Goal: Task Accomplishment & Management: Manage account settings

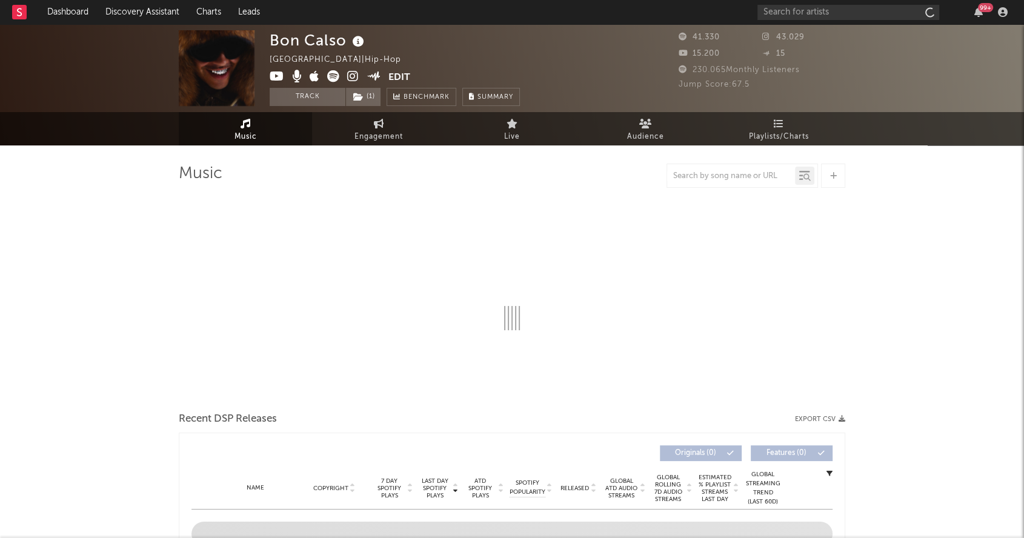
select select "6m"
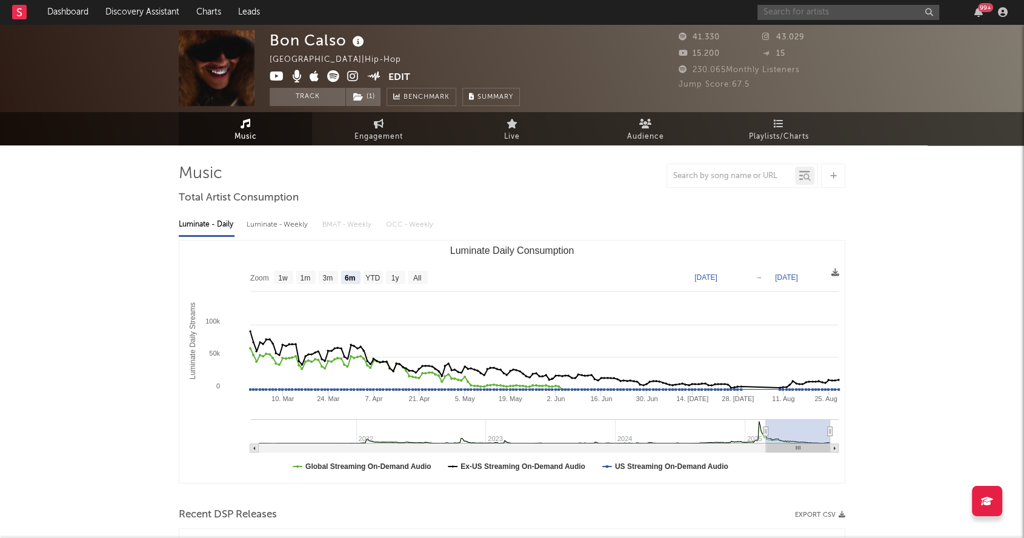
click at [818, 8] on input "text" at bounding box center [848, 12] width 182 height 15
click at [827, 12] on input "sienna" at bounding box center [848, 12] width 182 height 15
drag, startPoint x: 827, startPoint y: 12, endPoint x: 698, endPoint y: 5, distance: 129.2
click at [698, 5] on nav "Dashboard Discovery Assistant Charts Leads sienna 99 +" at bounding box center [512, 12] width 1024 height 24
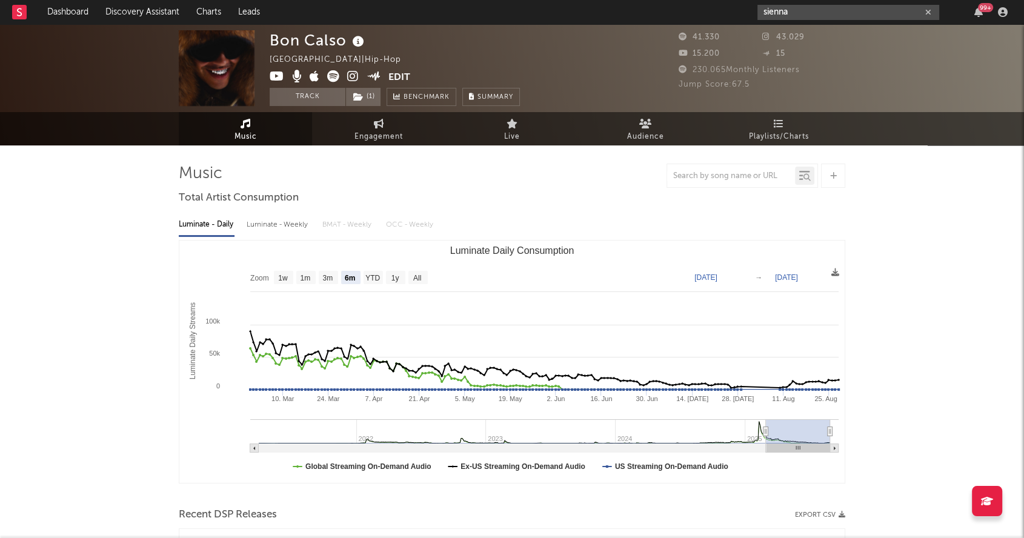
paste input "[URL][DOMAIN_NAME]"
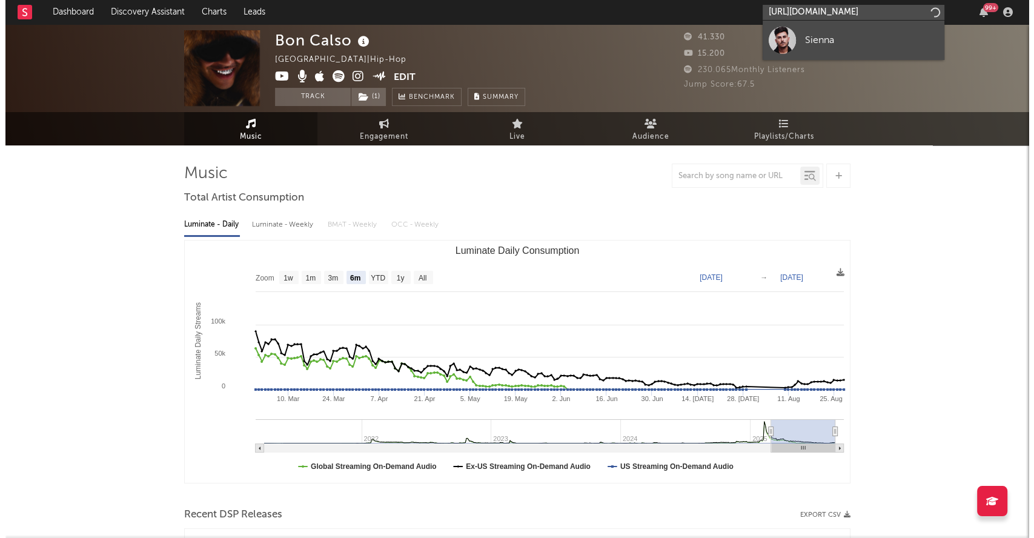
scroll to position [0, 229]
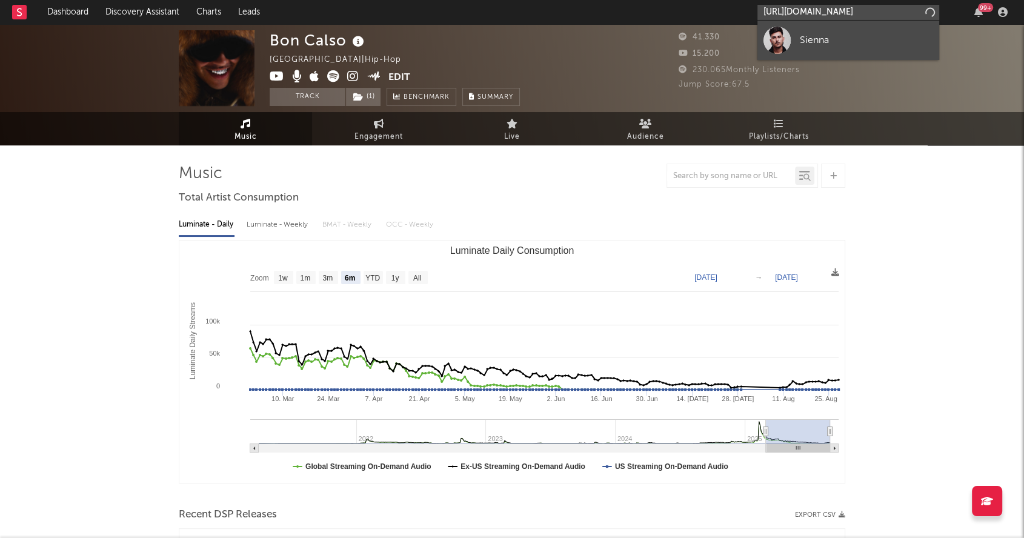
type input "[URL][DOMAIN_NAME]"
click at [857, 30] on link "Sienna" at bounding box center [848, 40] width 182 height 39
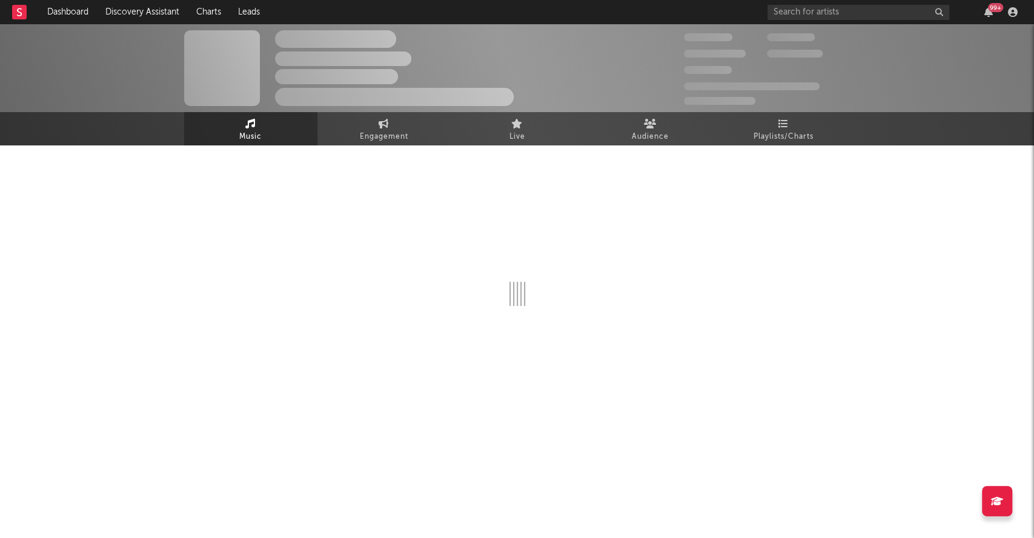
select select "6m"
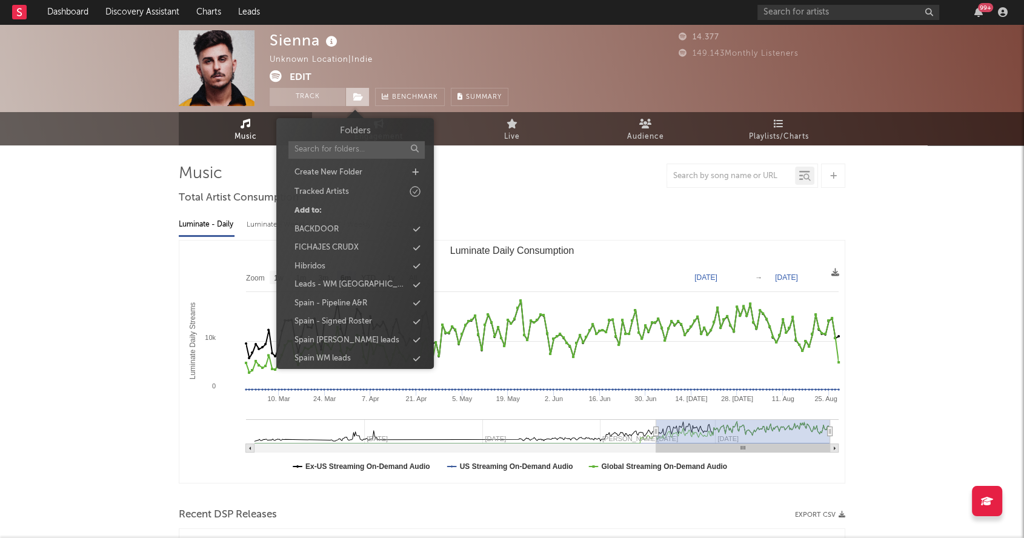
click at [358, 95] on icon at bounding box center [358, 97] width 10 height 8
click at [417, 301] on icon at bounding box center [416, 303] width 7 height 8
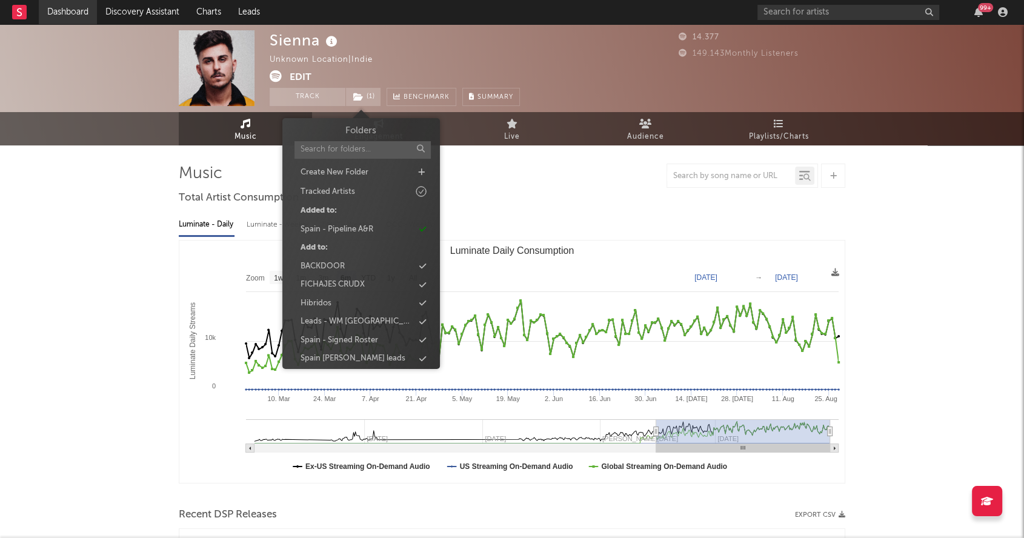
click at [65, 11] on link "Dashboard" at bounding box center [68, 12] width 58 height 24
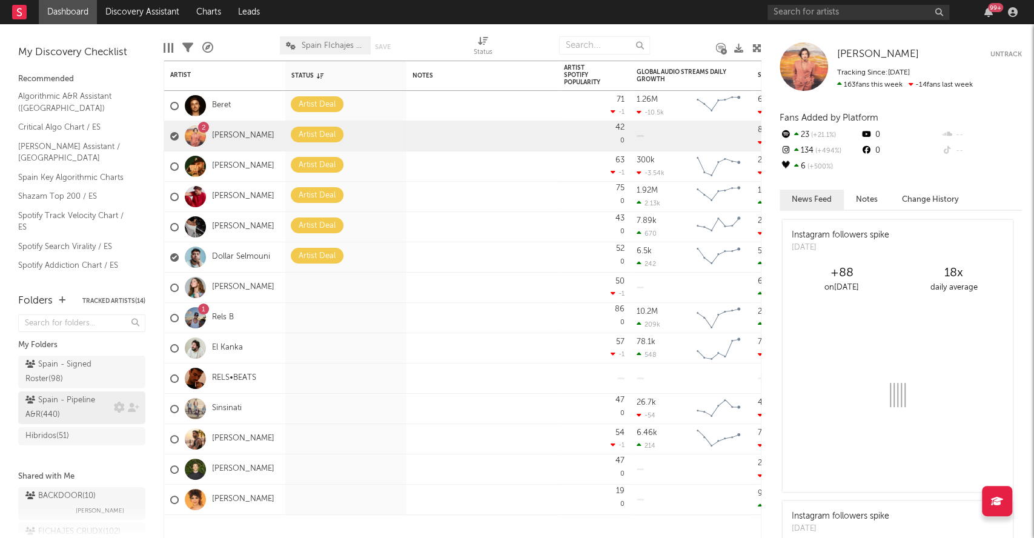
click at [68, 407] on div "Spain - Pipeline A&R ( 440 )" at bounding box center [67, 407] width 85 height 29
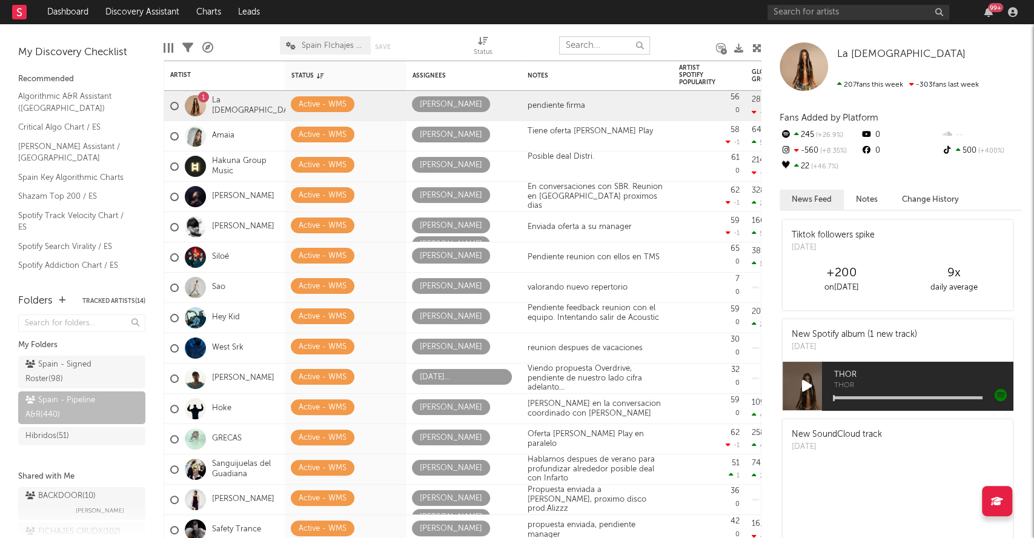
click at [602, 39] on input "text" at bounding box center [604, 45] width 91 height 18
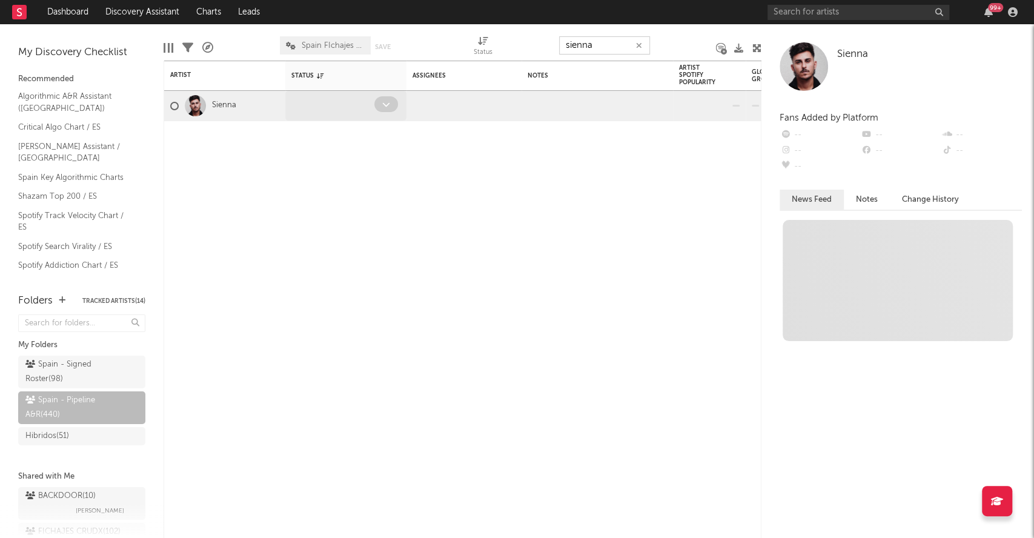
type input "sienna"
click at [395, 108] on span at bounding box center [386, 104] width 24 height 16
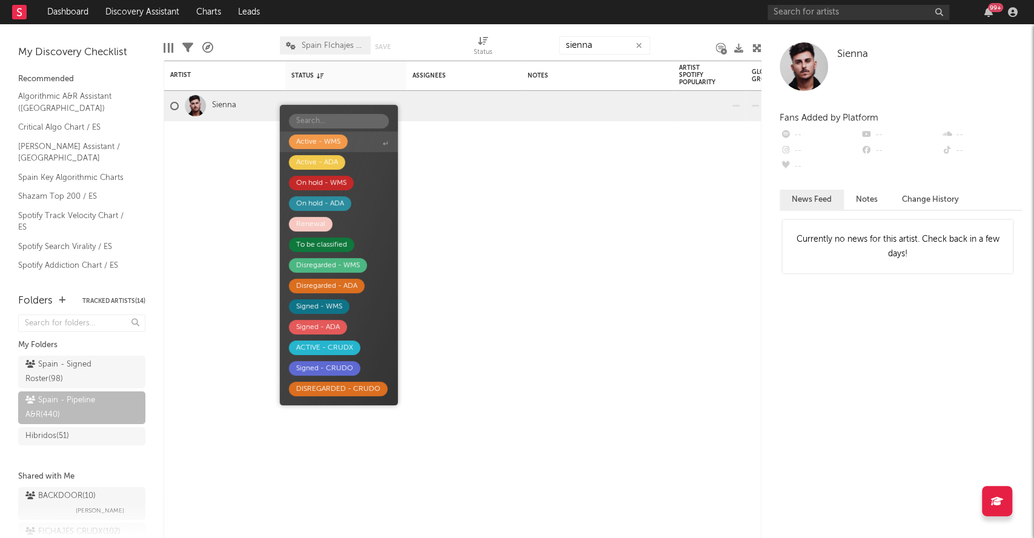
click at [355, 144] on span "Active - WMS" at bounding box center [339, 141] width 118 height 21
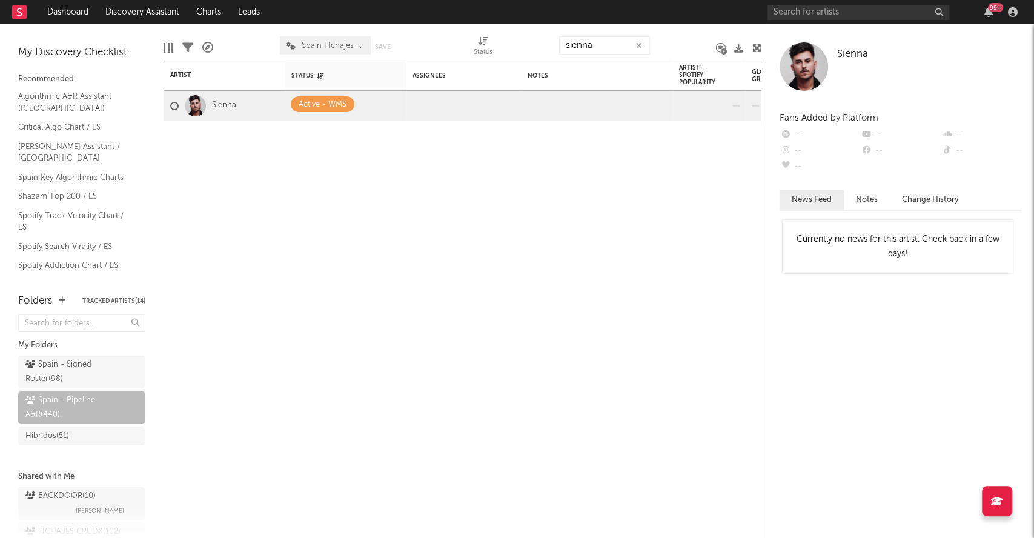
click at [640, 49] on button "button" at bounding box center [639, 46] width 10 height 12
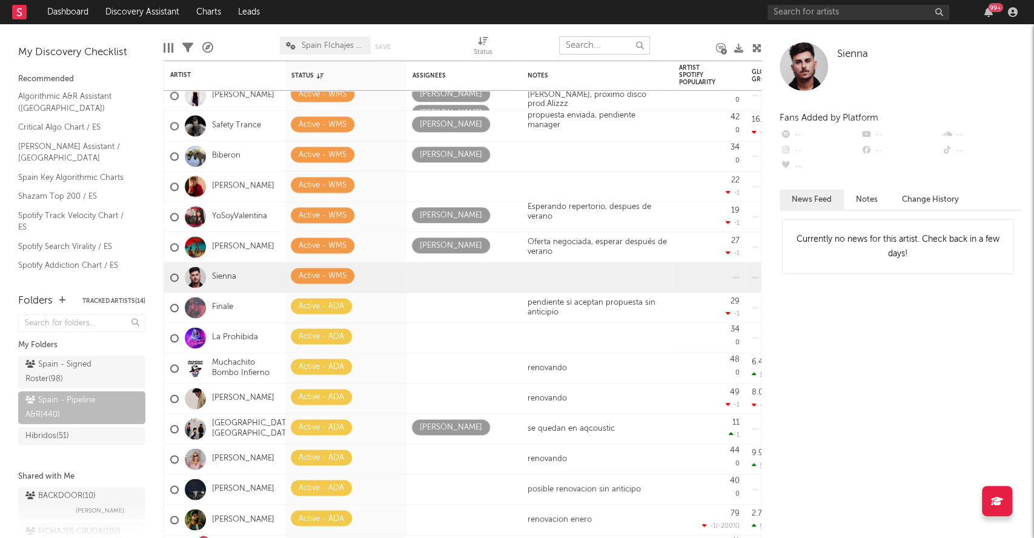
click at [610, 49] on input "text" at bounding box center [604, 45] width 91 height 18
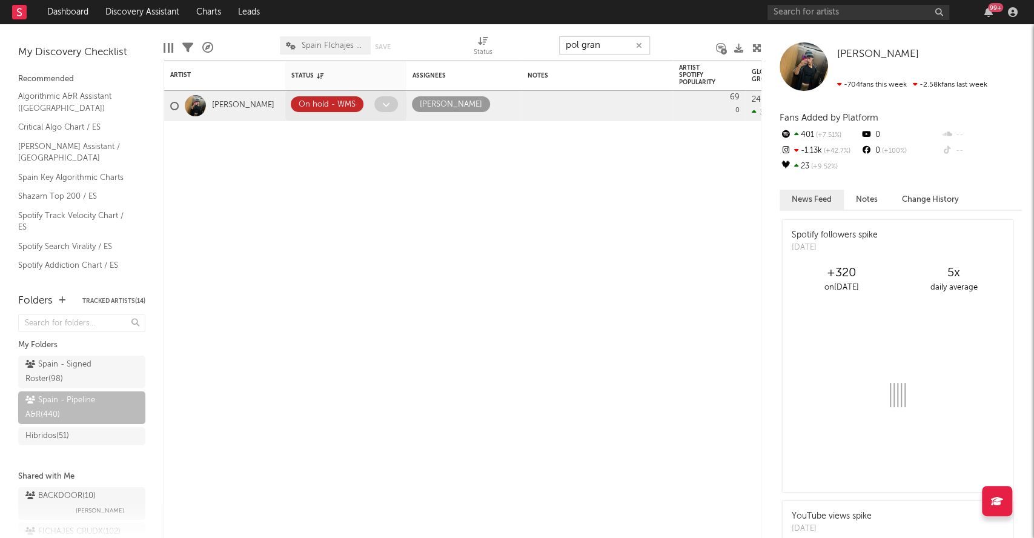
type input "pol gran"
click at [383, 106] on icon at bounding box center [386, 105] width 8 height 8
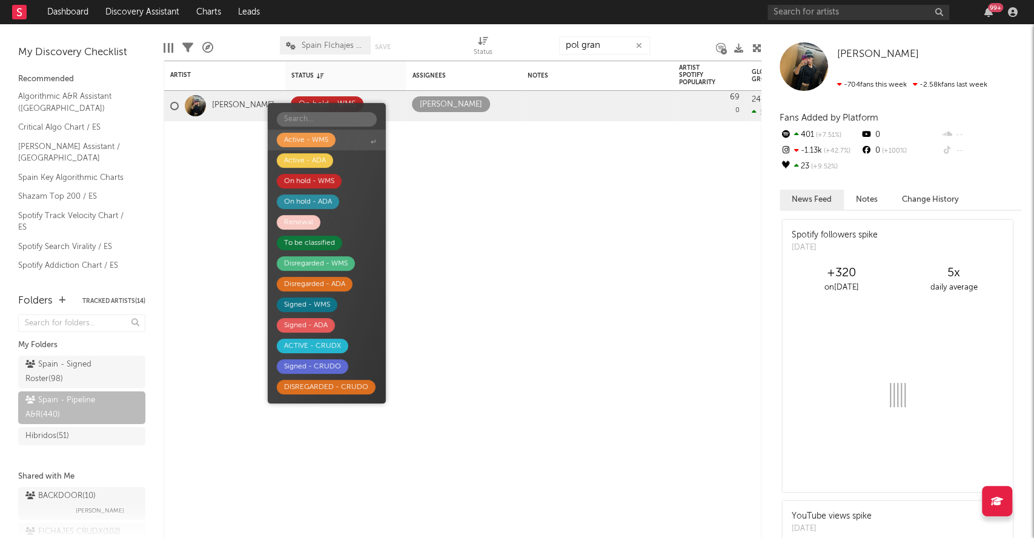
click at [311, 142] on div "Active - WMS" at bounding box center [306, 140] width 44 height 15
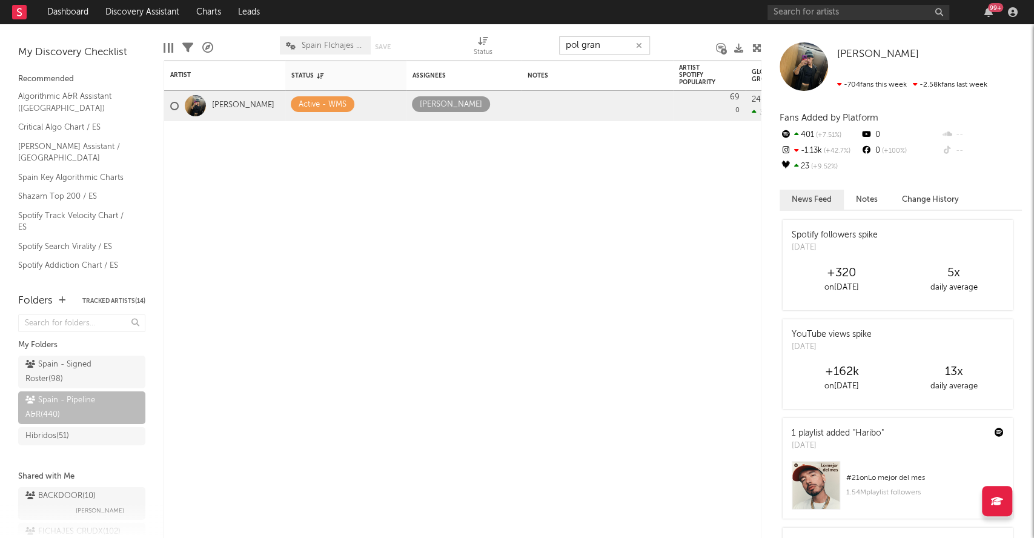
click at [644, 48] on input "pol gran" at bounding box center [604, 45] width 91 height 18
click at [640, 45] on icon "button" at bounding box center [639, 46] width 6 height 8
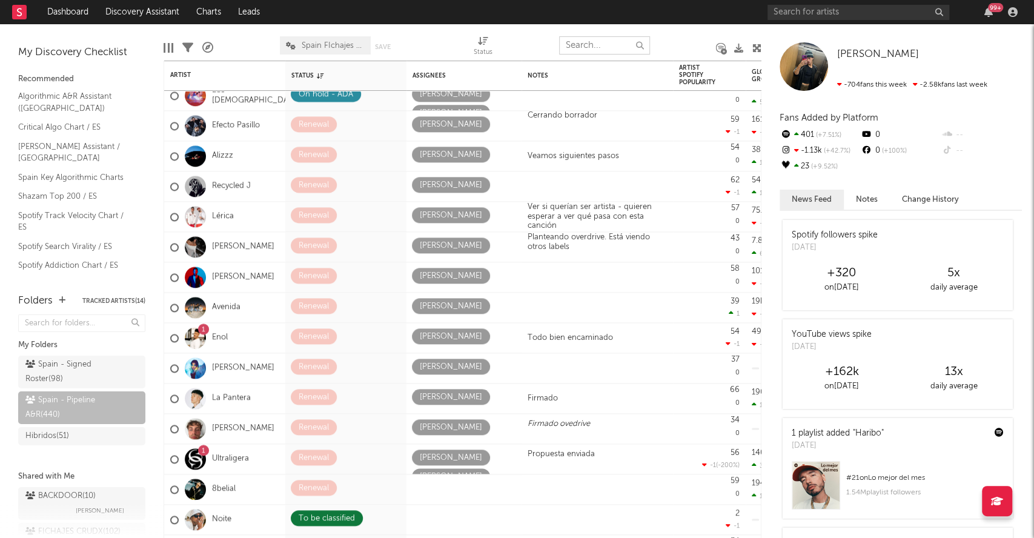
click at [585, 45] on input "text" at bounding box center [604, 45] width 91 height 18
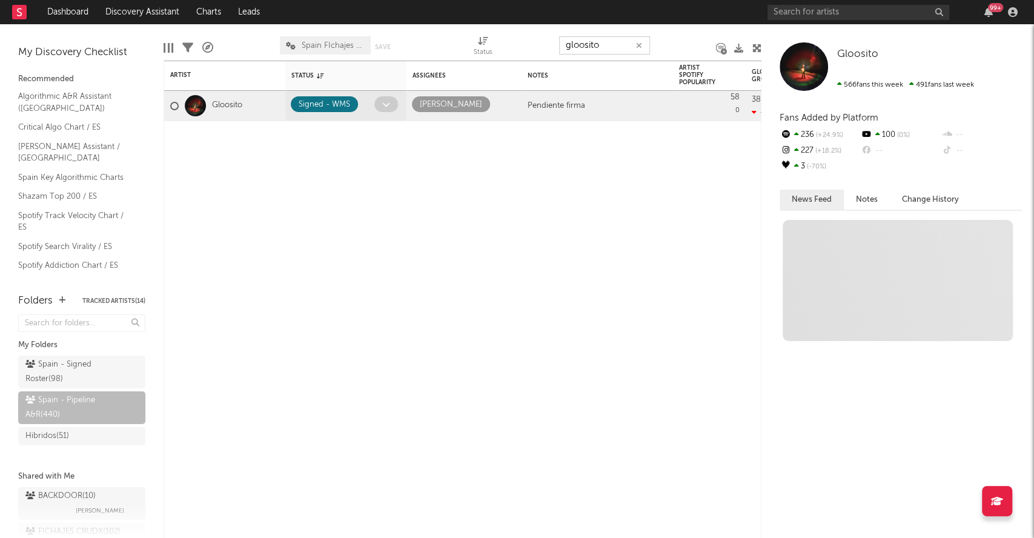
type input "gloosito"
click at [389, 108] on icon at bounding box center [386, 105] width 8 height 8
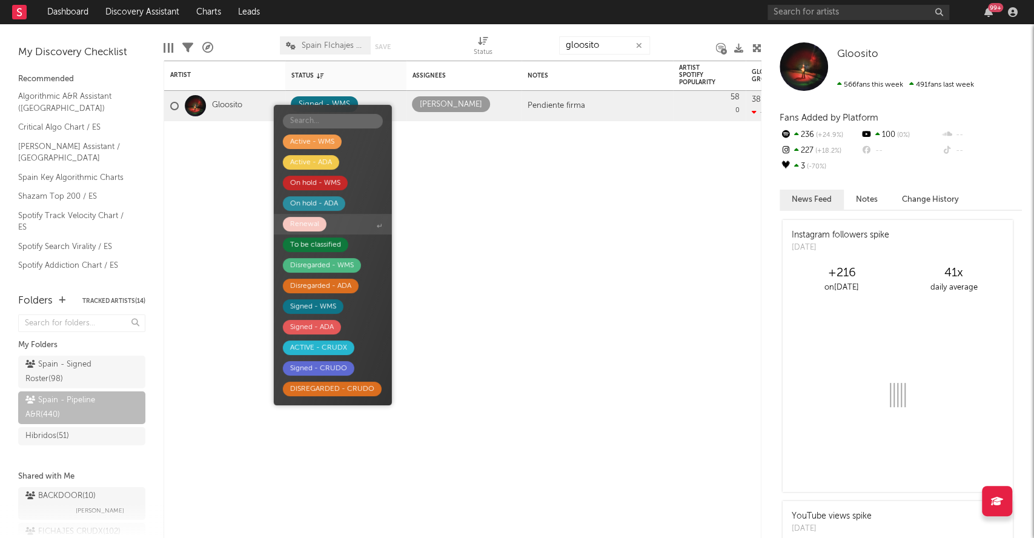
click at [323, 218] on span "Renewal" at bounding box center [333, 224] width 118 height 21
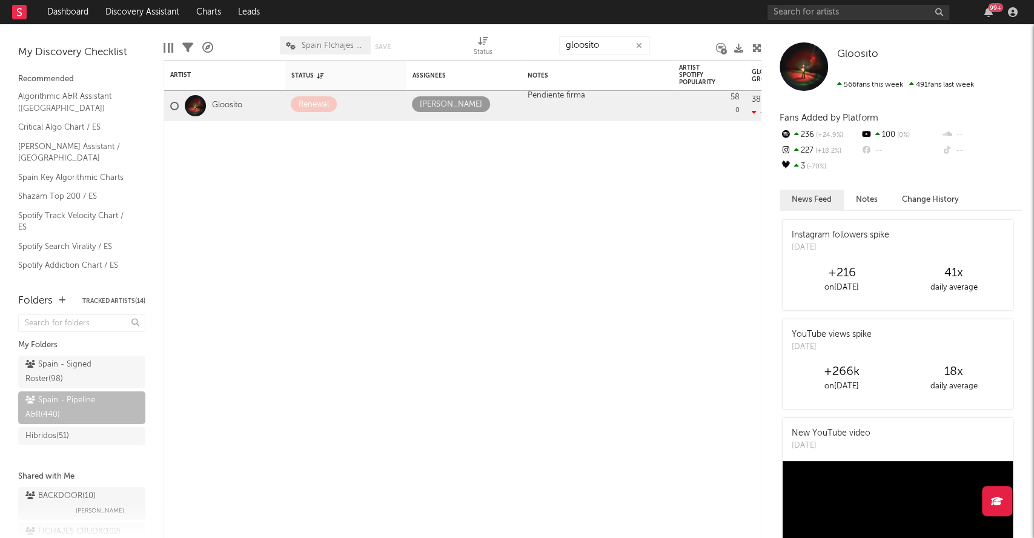
click at [642, 45] on button "button" at bounding box center [639, 46] width 10 height 12
click at [583, 45] on input "text" at bounding box center [604, 45] width 91 height 18
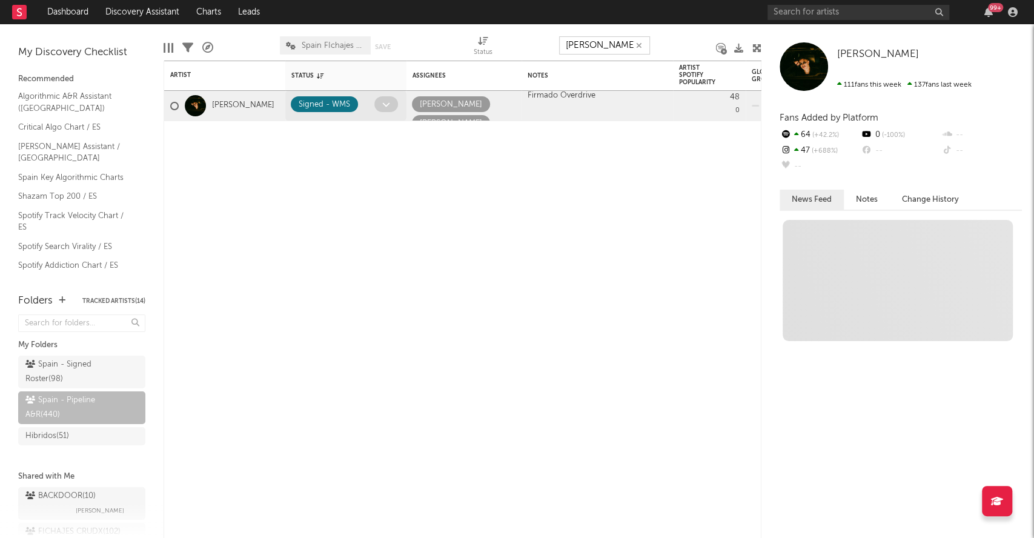
type input "[PERSON_NAME]"
click at [392, 102] on span at bounding box center [386, 104] width 24 height 16
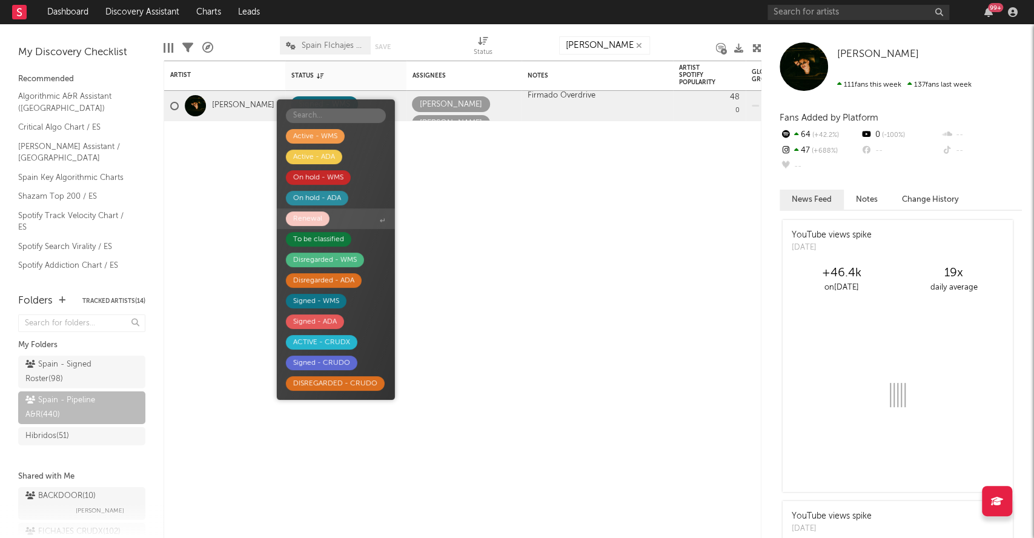
click at [333, 216] on span "Renewal" at bounding box center [336, 218] width 118 height 21
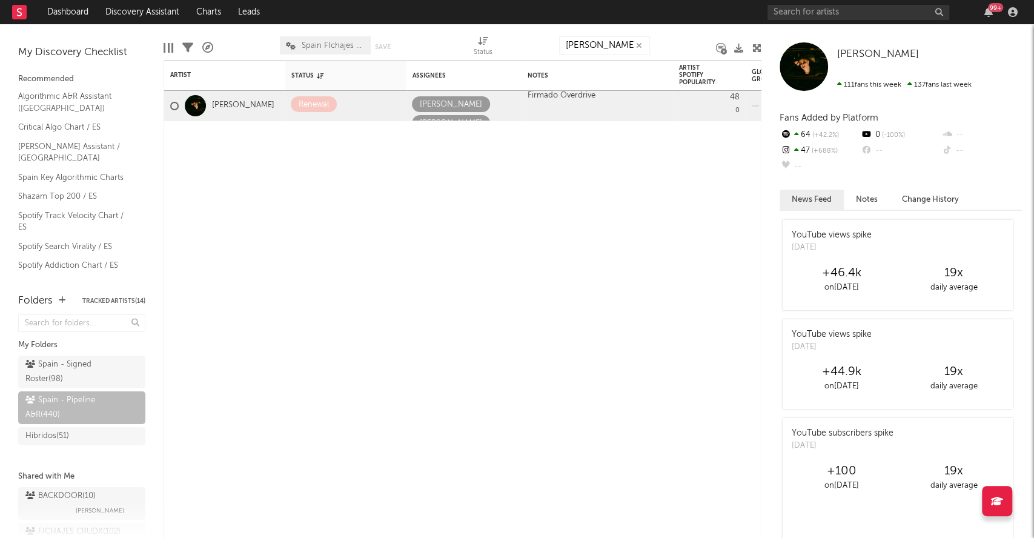
click at [638, 47] on icon "button" at bounding box center [639, 46] width 6 height 8
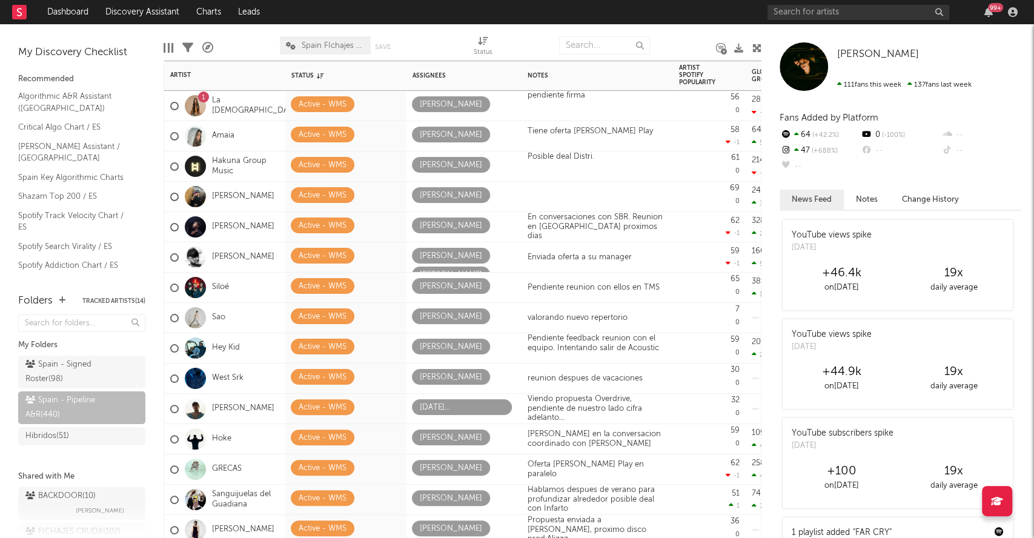
click at [605, 61] on div "Notes" at bounding box center [597, 76] width 151 height 30
click at [594, 50] on input "text" at bounding box center [604, 45] width 91 height 18
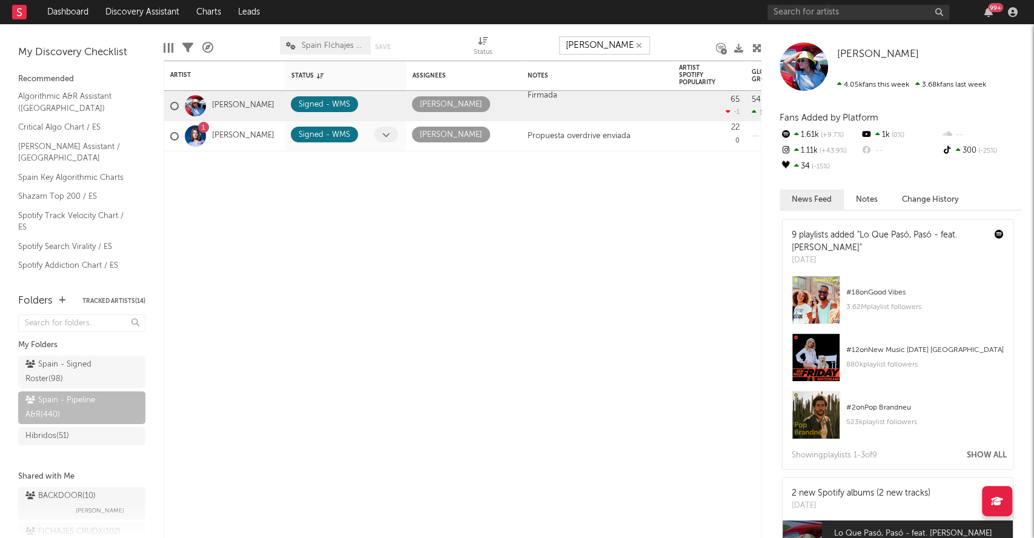
type input "[PERSON_NAME]"
click at [386, 135] on icon at bounding box center [386, 135] width 8 height 8
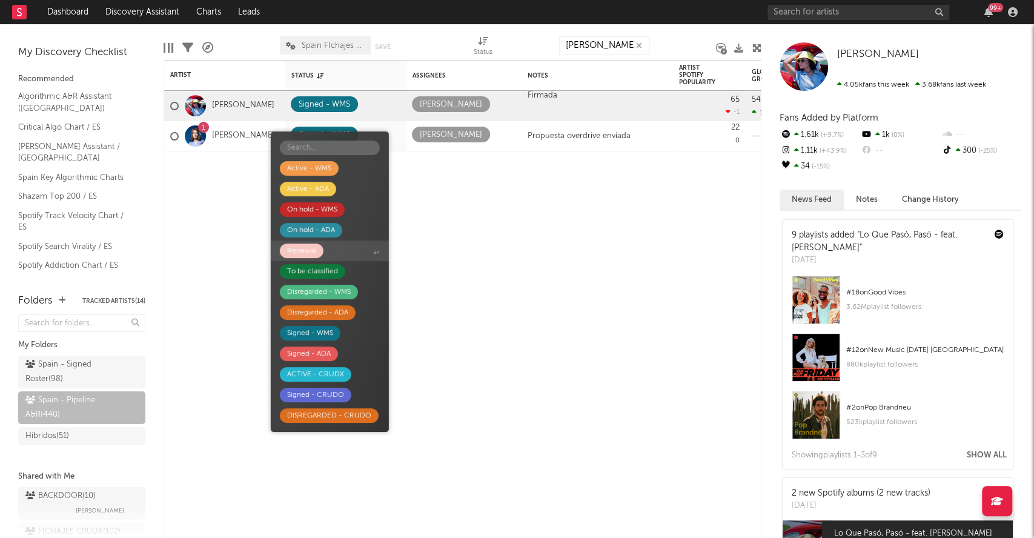
click at [308, 251] on div "Renewal" at bounding box center [301, 251] width 29 height 15
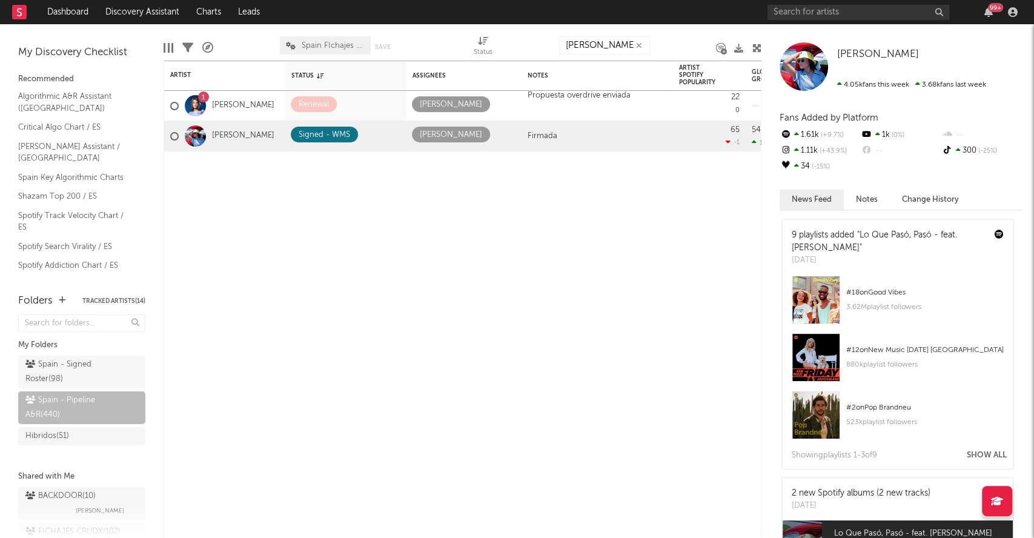
click at [638, 43] on icon "button" at bounding box center [639, 46] width 6 height 8
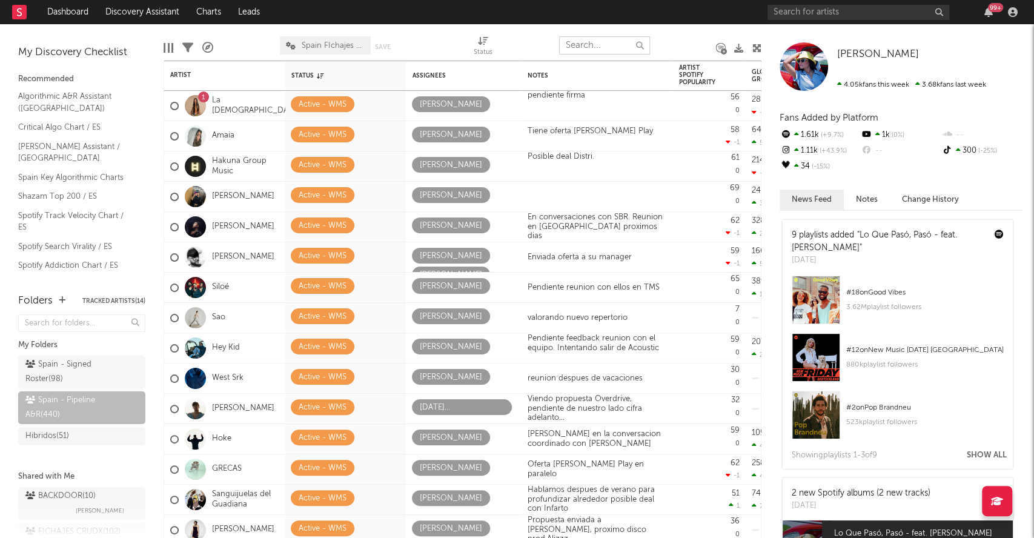
click at [571, 53] on input "text" at bounding box center [604, 45] width 91 height 18
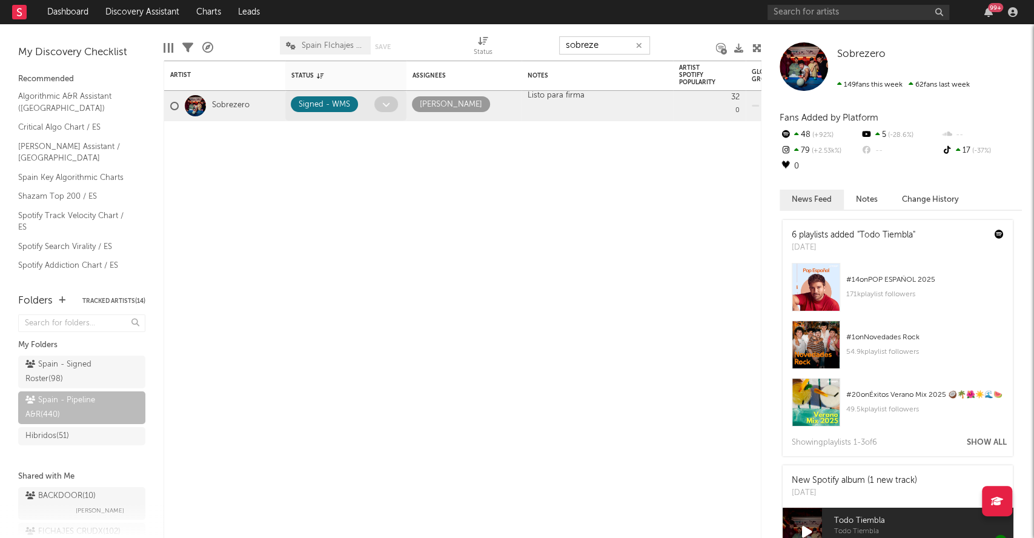
type input "sobreze"
click at [385, 109] on span at bounding box center [386, 104] width 24 height 16
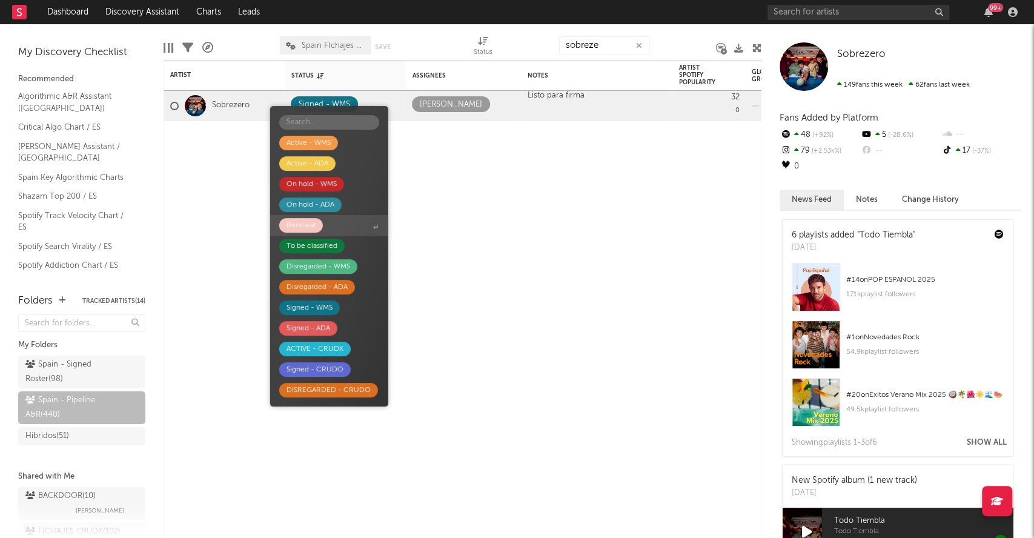
click at [290, 222] on div "Renewal" at bounding box center [301, 225] width 29 height 15
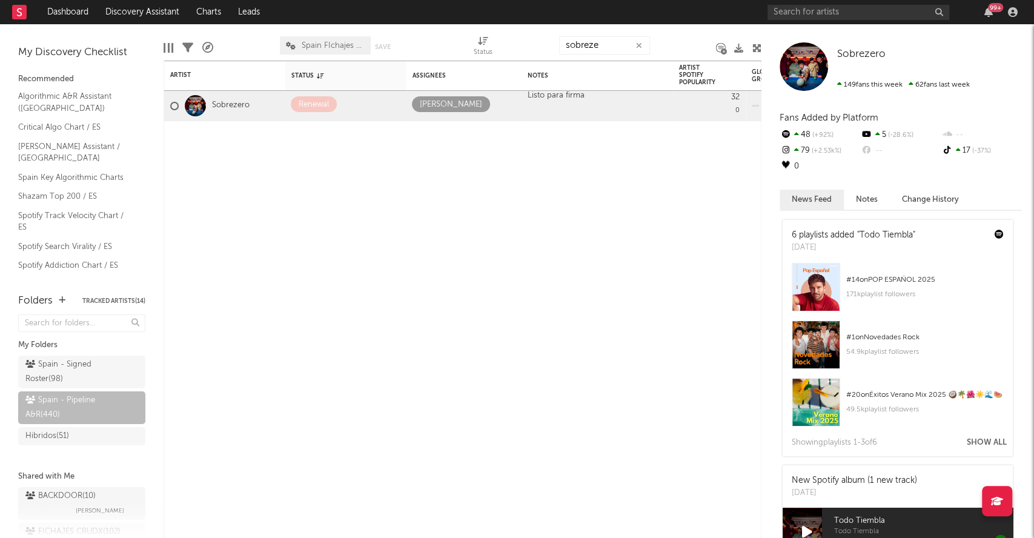
click at [639, 42] on icon "button" at bounding box center [639, 46] width 6 height 8
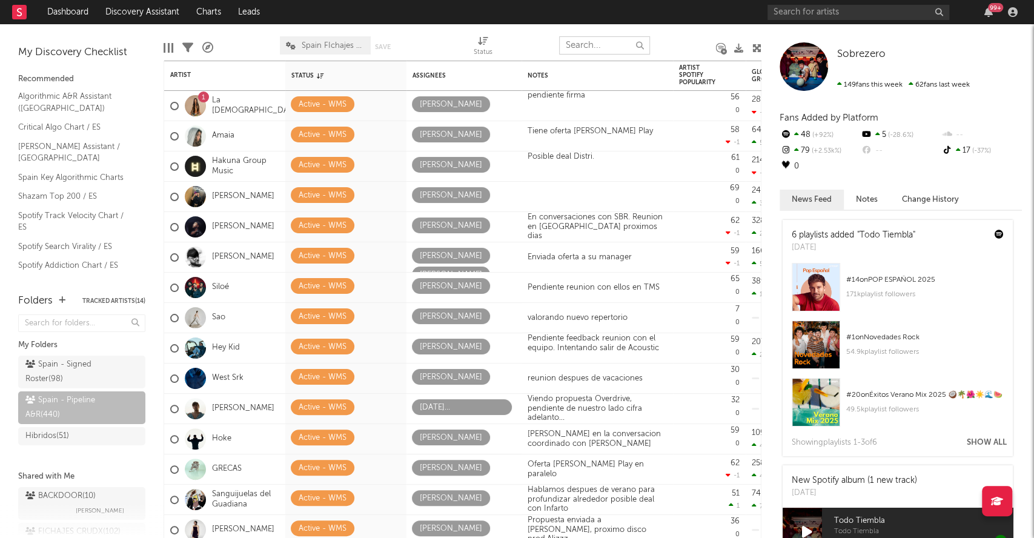
click at [620, 50] on input "text" at bounding box center [604, 45] width 91 height 18
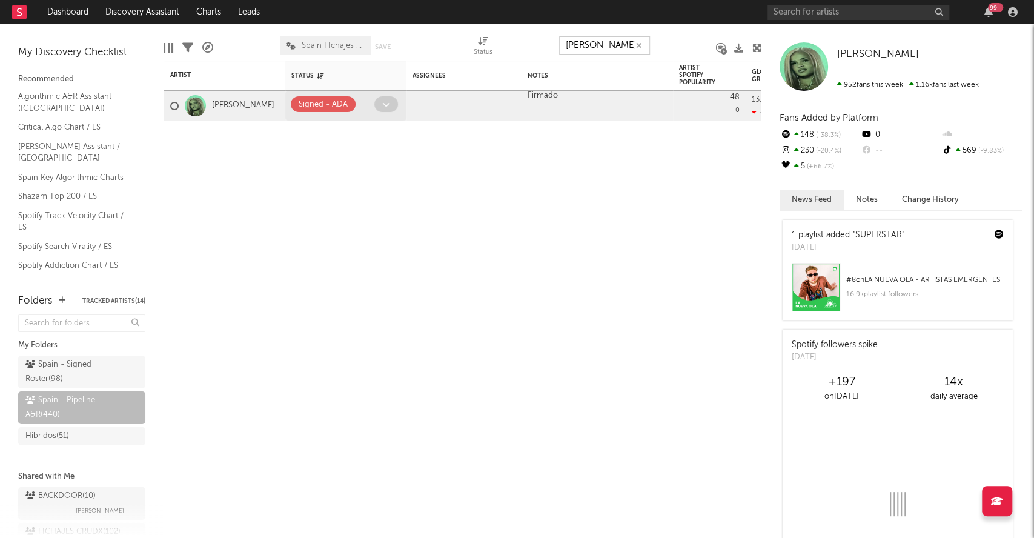
type input "[PERSON_NAME]"
click at [385, 107] on icon at bounding box center [386, 105] width 8 height 8
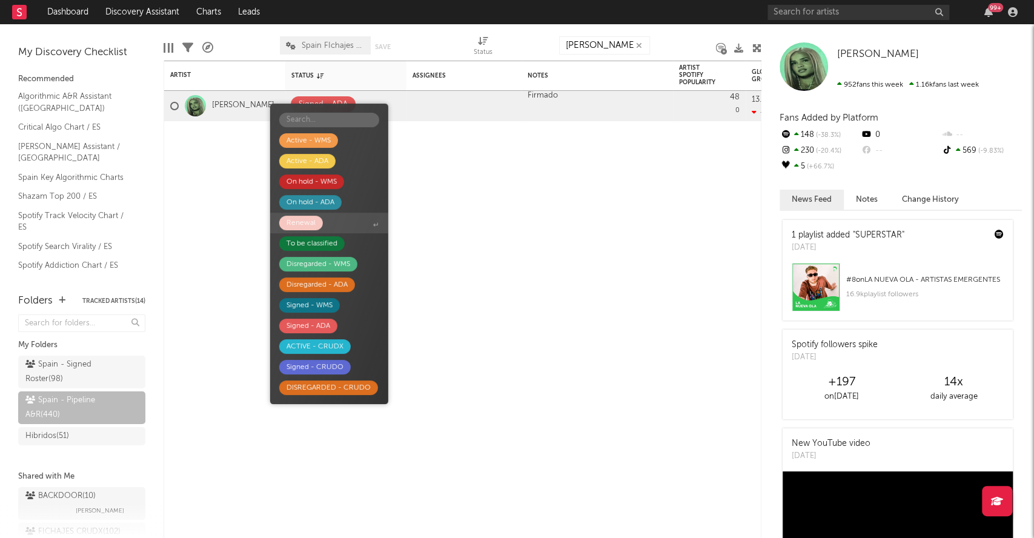
click at [307, 221] on div "Renewal" at bounding box center [301, 223] width 29 height 15
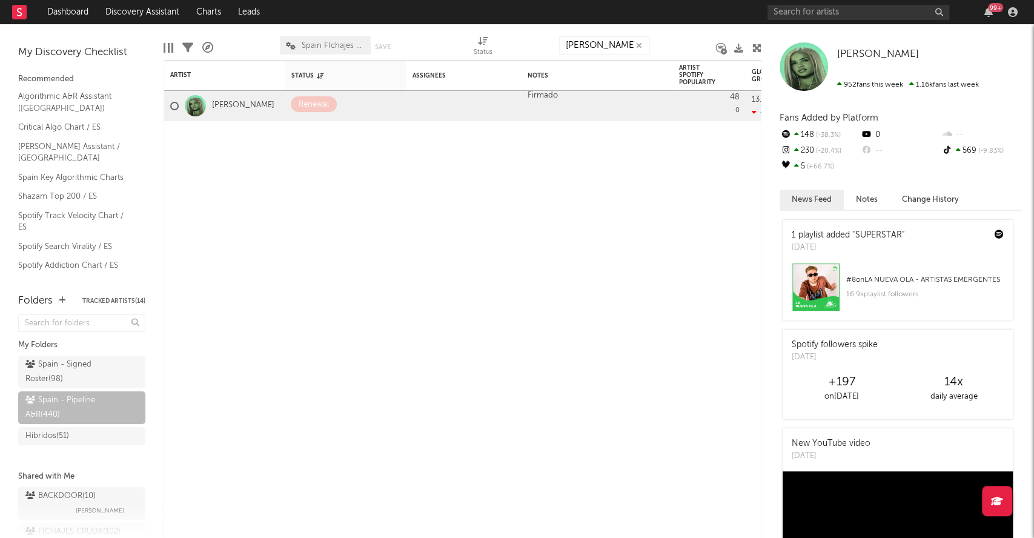
click at [640, 45] on icon "button" at bounding box center [639, 46] width 6 height 8
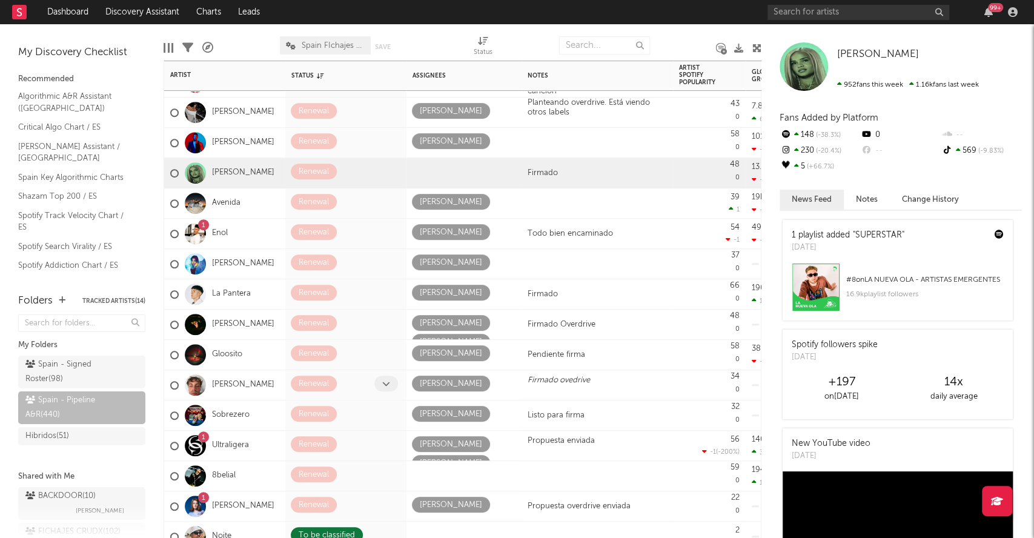
click at [390, 387] on icon at bounding box center [386, 384] width 8 height 8
